Goal: Transaction & Acquisition: Download file/media

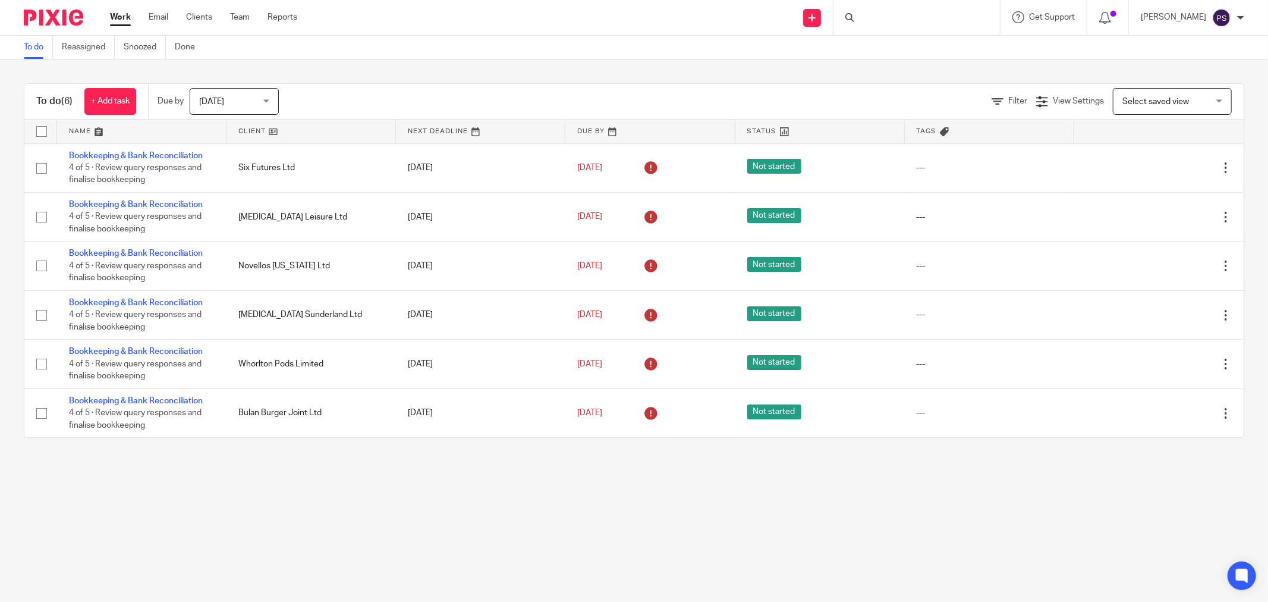
drag, startPoint x: 0, startPoint y: 0, endPoint x: 877, endPoint y: 18, distance: 877.5
click at [877, 18] on div at bounding box center [916, 17] width 166 height 35
click at [884, 15] on input "Search" at bounding box center [910, 19] width 107 height 11
click at [905, 21] on input "Search" at bounding box center [910, 19] width 107 height 11
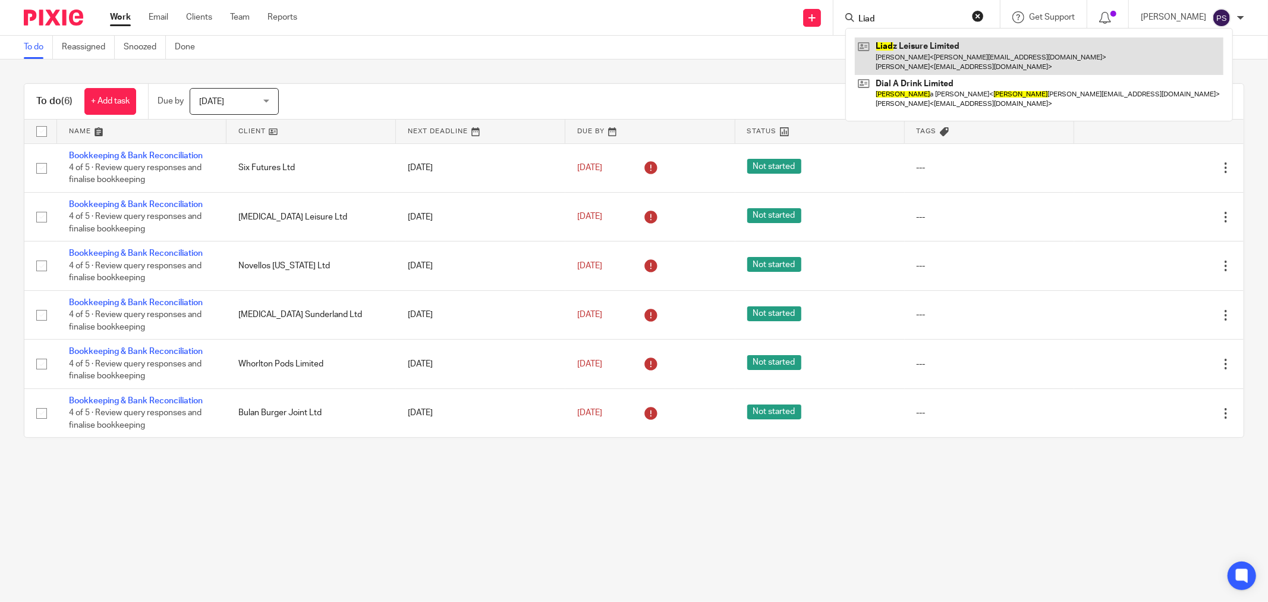
type input "Liad"
click at [963, 40] on link at bounding box center [1039, 55] width 369 height 37
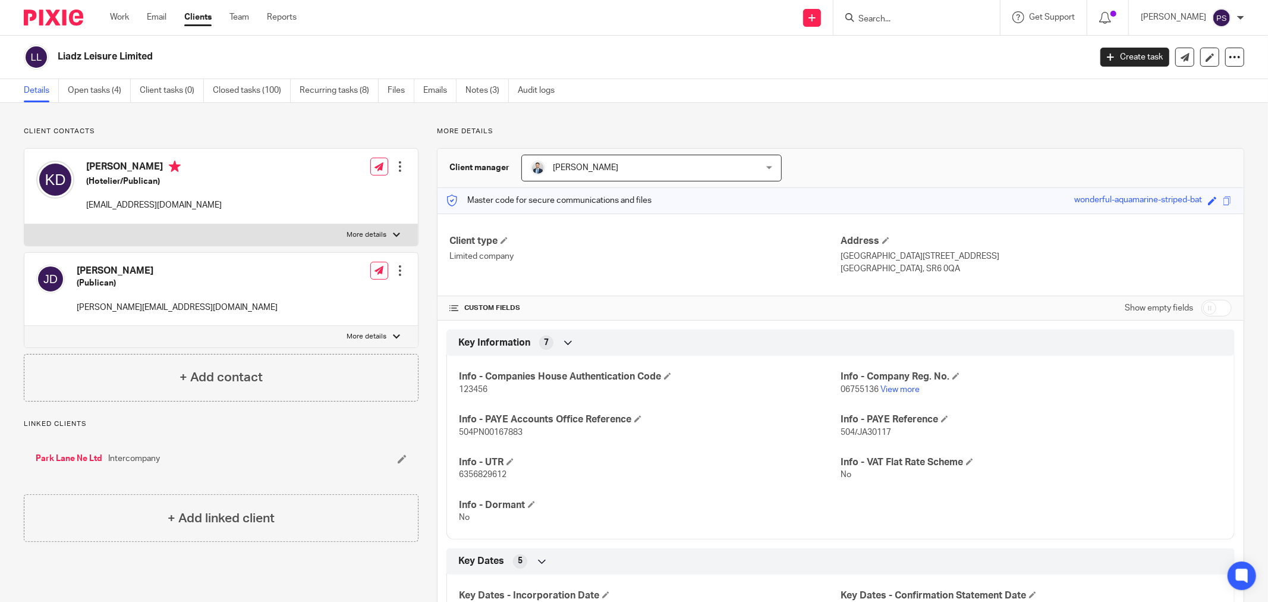
drag, startPoint x: 936, startPoint y: 12, endPoint x: 930, endPoint y: 20, distance: 9.4
click at [935, 14] on form at bounding box center [920, 17] width 127 height 15
click at [928, 20] on input "Search" at bounding box center [910, 19] width 107 height 11
click at [880, 8] on div at bounding box center [916, 17] width 166 height 35
click at [876, 19] on input "Search" at bounding box center [910, 19] width 107 height 11
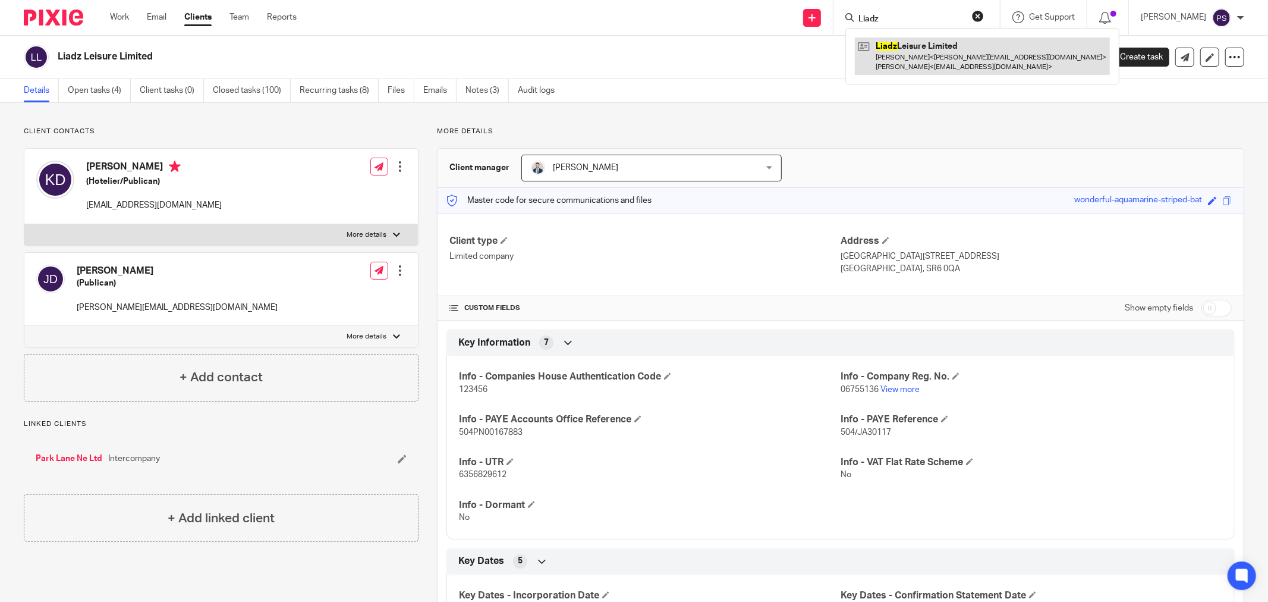
type input "Liadz"
click at [895, 60] on link at bounding box center [982, 55] width 255 height 37
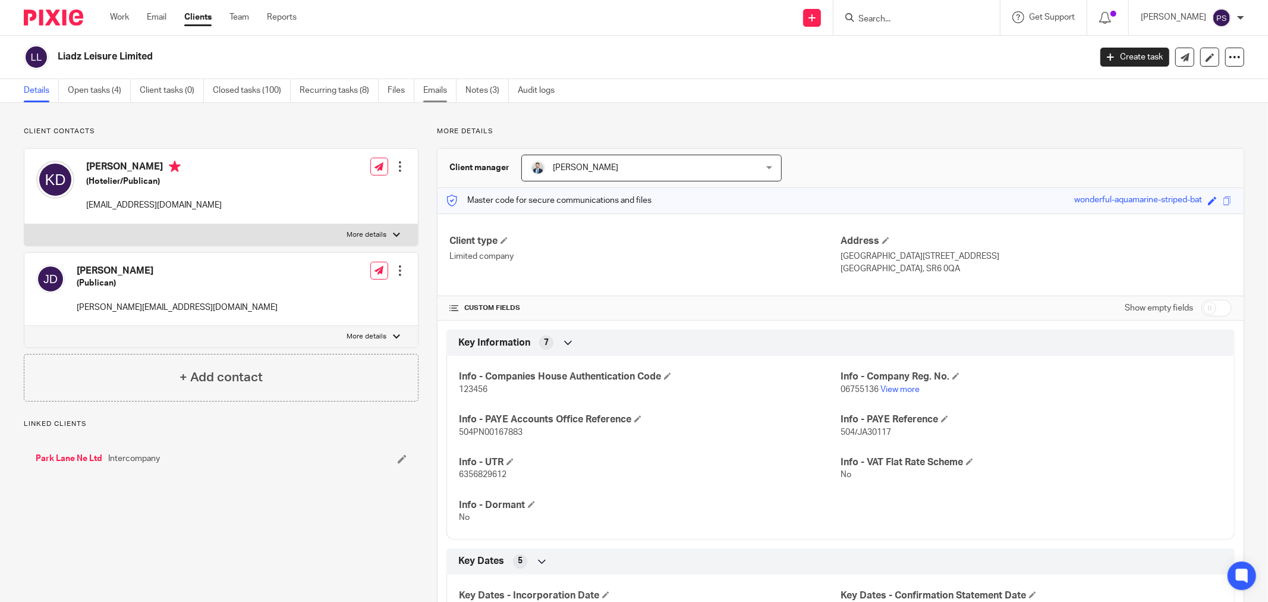
click at [437, 92] on link "Emails" at bounding box center [439, 90] width 33 height 23
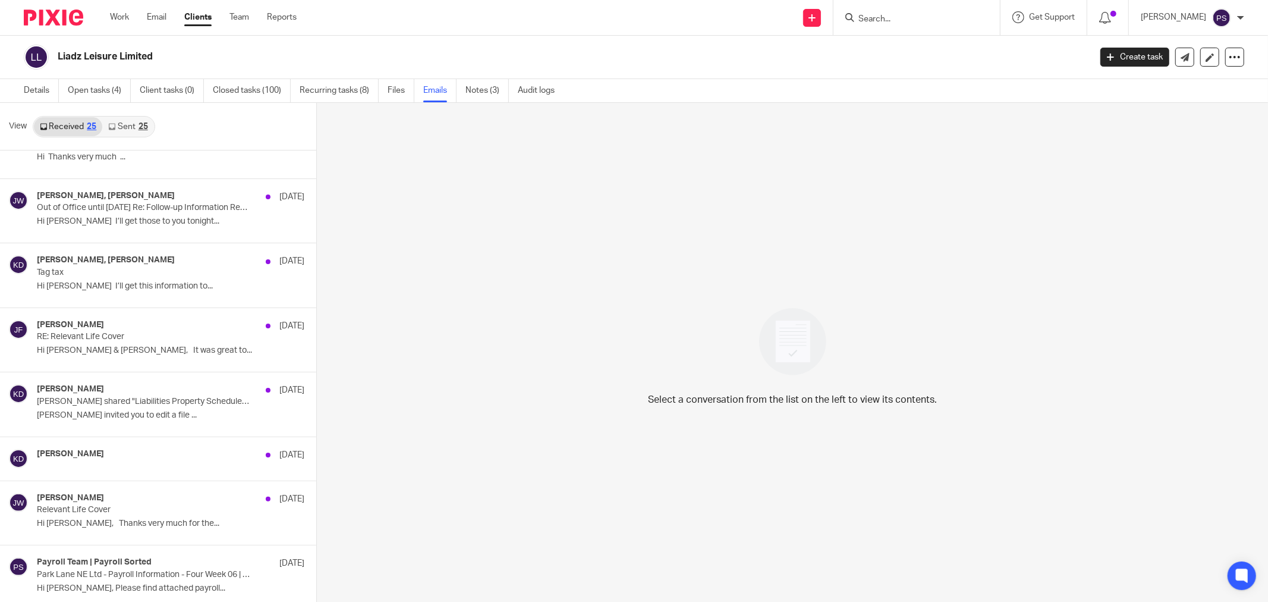
scroll to position [1122, 0]
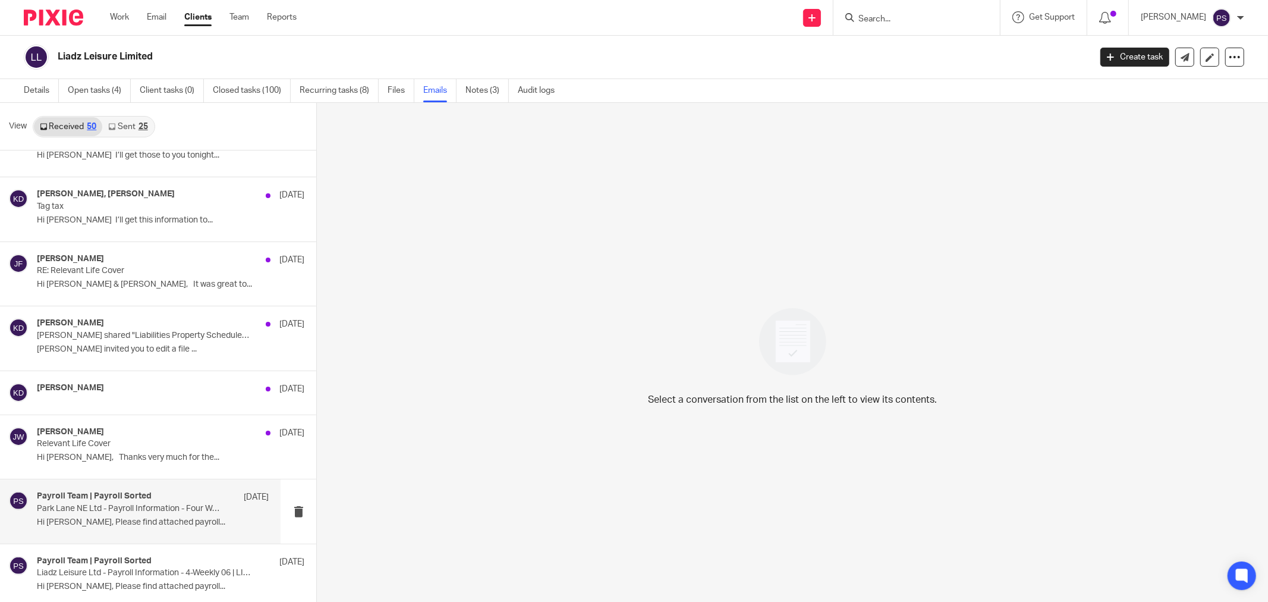
click at [97, 522] on p "Hi [PERSON_NAME], Please find attached payroll..." at bounding box center [153, 522] width 232 height 10
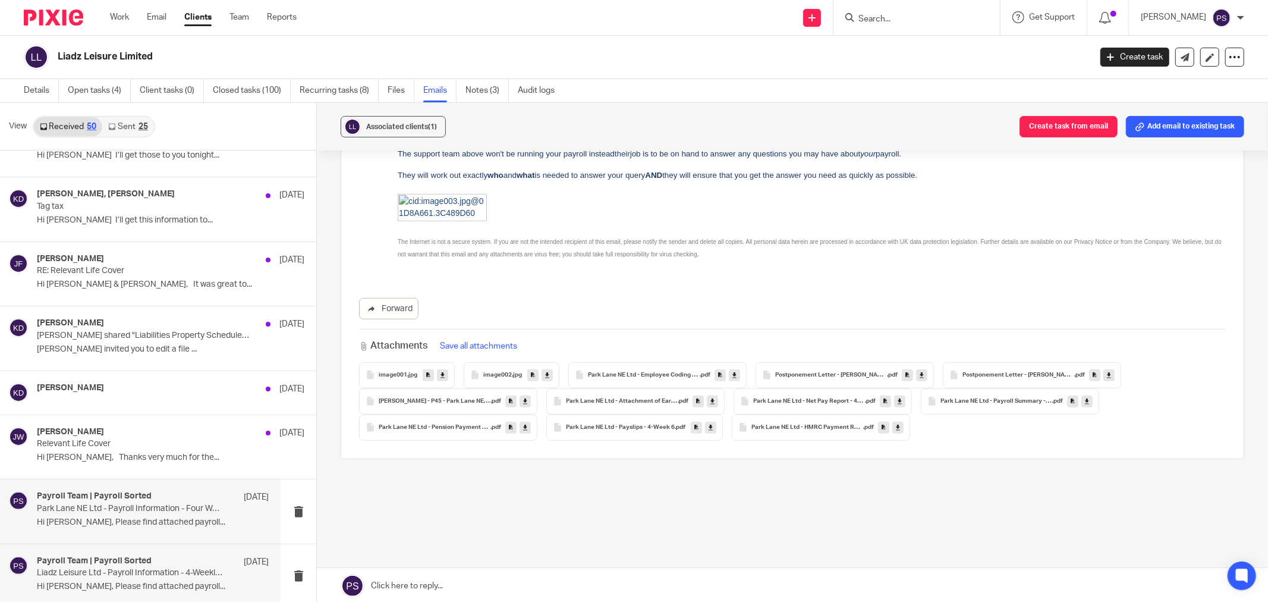
scroll to position [1189, 0]
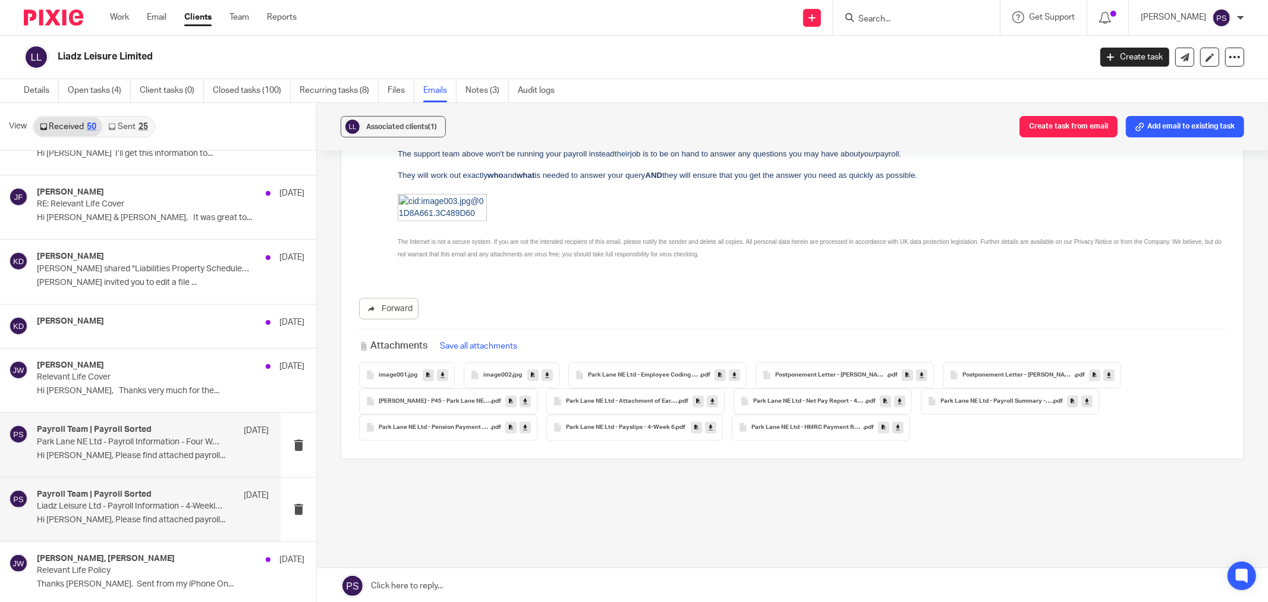
drag, startPoint x: 124, startPoint y: 523, endPoint x: 146, endPoint y: 503, distance: 29.5
click at [124, 523] on p "Hi Karen, Please find attached payroll..." at bounding box center [153, 520] width 232 height 10
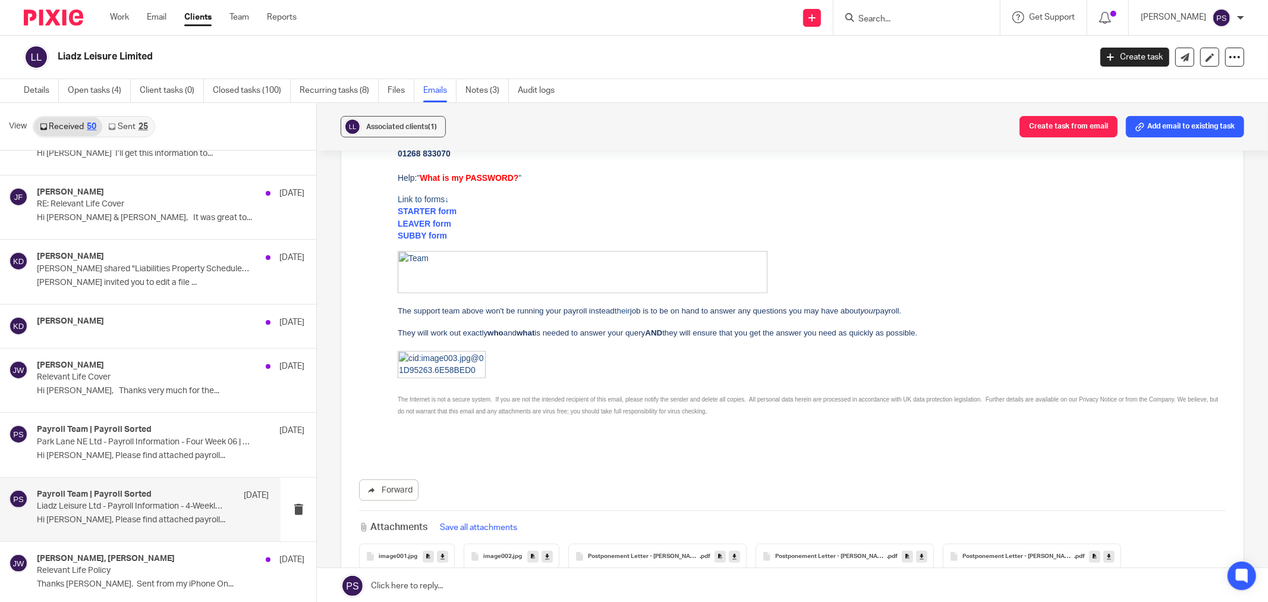
scroll to position [660, 0]
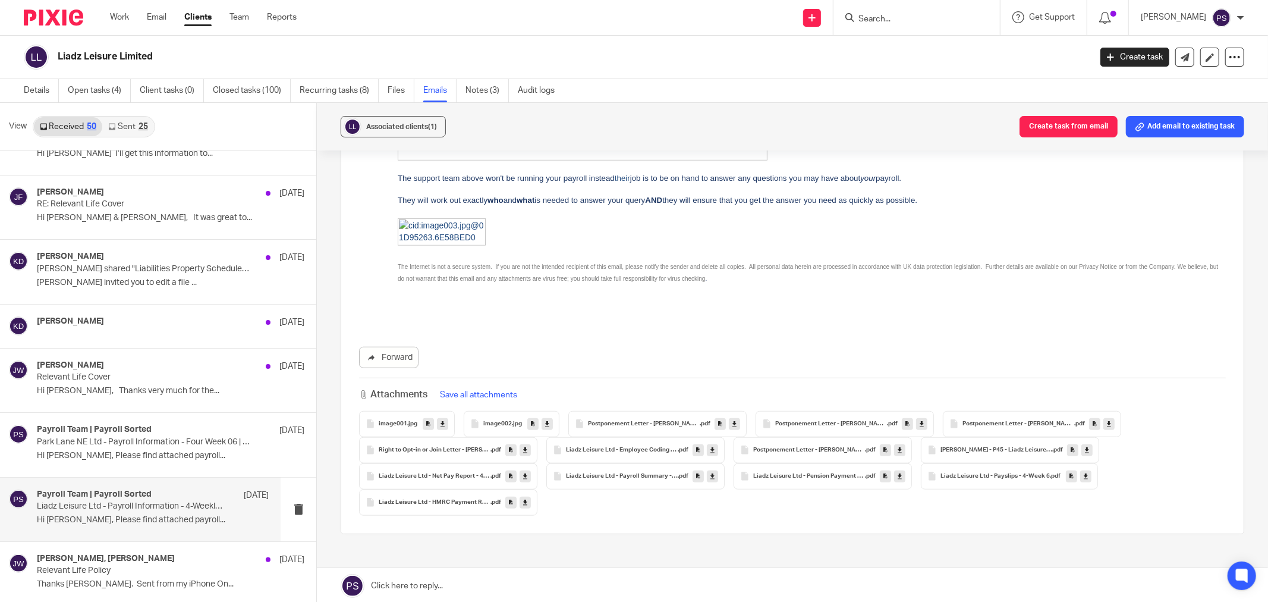
click at [712, 470] on link at bounding box center [712, 476] width 11 height 12
